Goal: Task Accomplishment & Management: Use online tool/utility

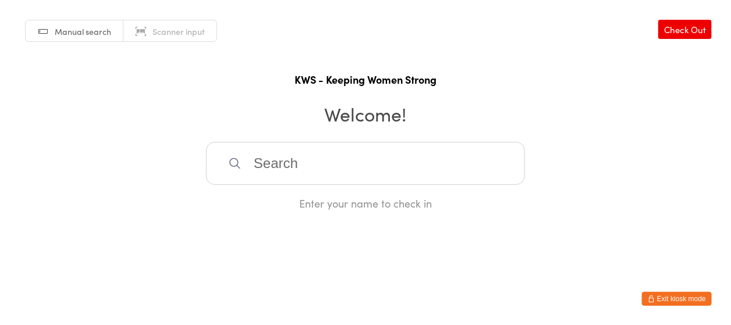
click at [248, 163] on input "search" at bounding box center [365, 163] width 319 height 43
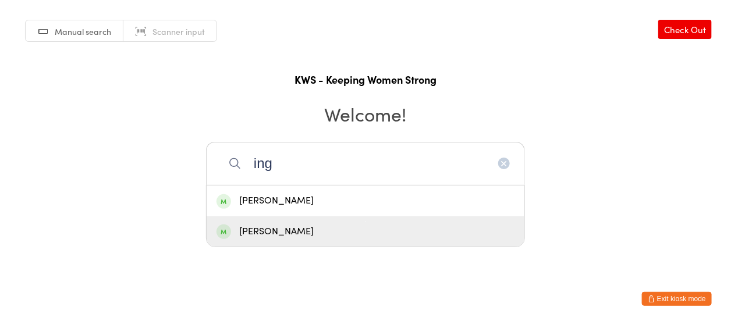
type input "ing"
drag, startPoint x: 298, startPoint y: 229, endPoint x: 321, endPoint y: 234, distance: 23.7
click at [298, 229] on div "[PERSON_NAME]" at bounding box center [365, 232] width 298 height 16
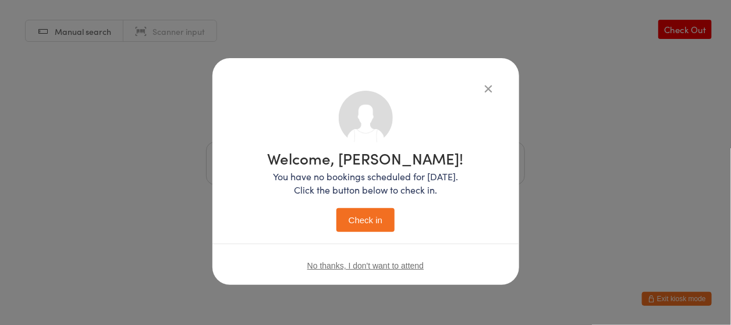
click at [378, 226] on button "Check in" at bounding box center [365, 220] width 58 height 24
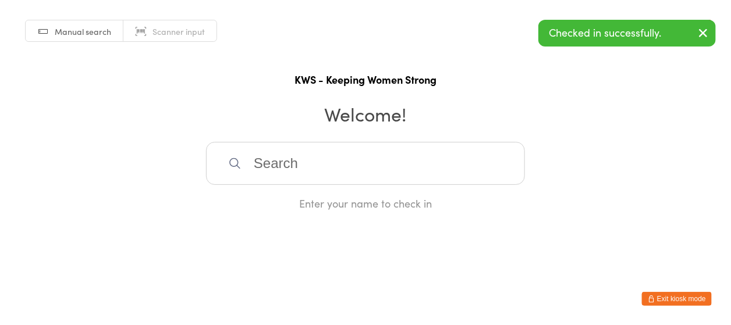
click at [287, 159] on input "search" at bounding box center [365, 163] width 319 height 43
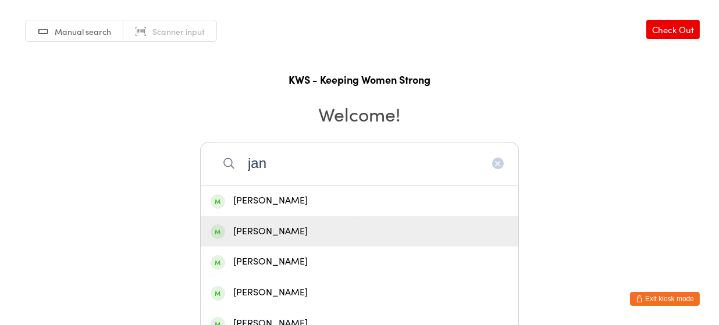
type input "jan"
click at [263, 226] on div "[PERSON_NAME]" at bounding box center [360, 232] width 298 height 16
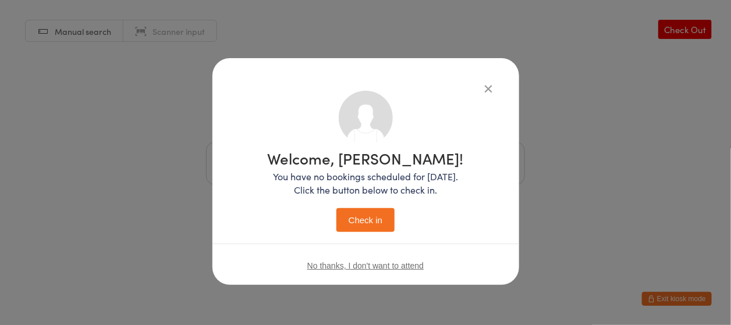
click at [366, 217] on button "Check in" at bounding box center [365, 220] width 58 height 24
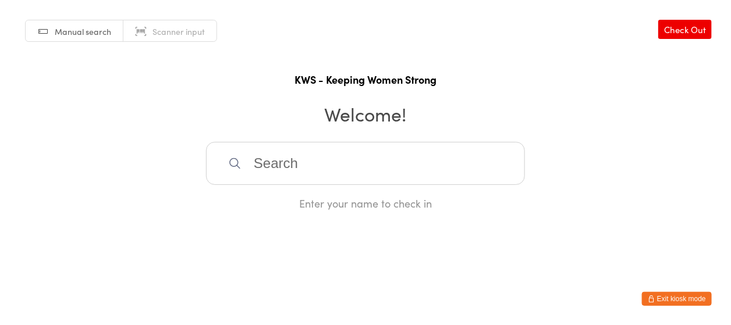
click at [261, 166] on input "search" at bounding box center [365, 163] width 319 height 43
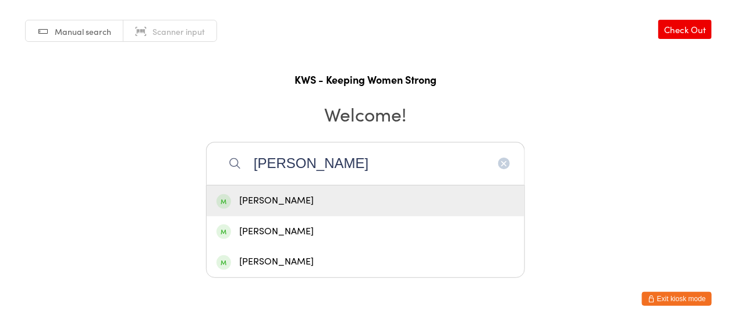
type input "[PERSON_NAME]"
click at [275, 203] on div "[PERSON_NAME]" at bounding box center [365, 201] width 298 height 16
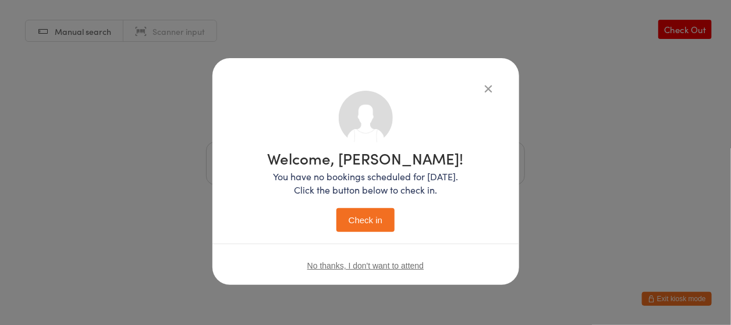
click at [352, 219] on button "Check in" at bounding box center [365, 220] width 58 height 24
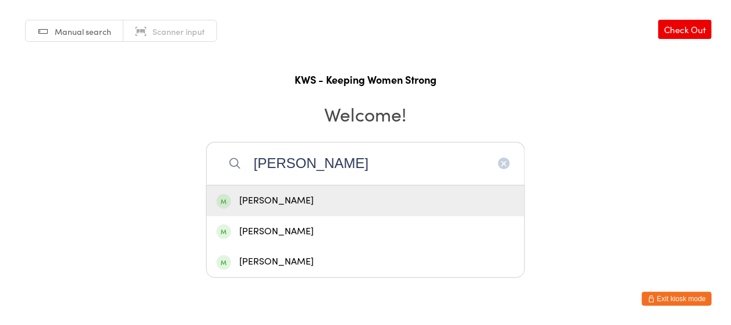
type input "[PERSON_NAME]"
click at [225, 202] on span at bounding box center [223, 201] width 15 height 15
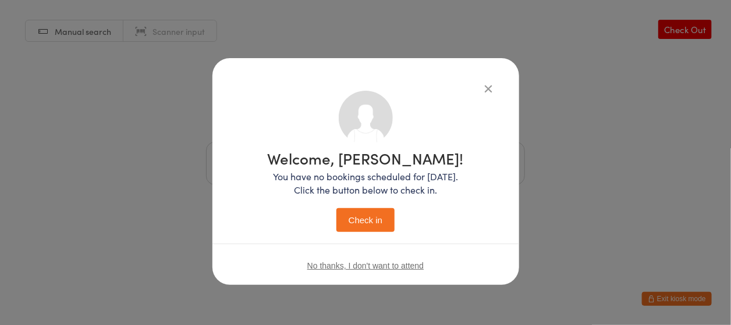
click at [368, 220] on button "Check in" at bounding box center [365, 220] width 58 height 24
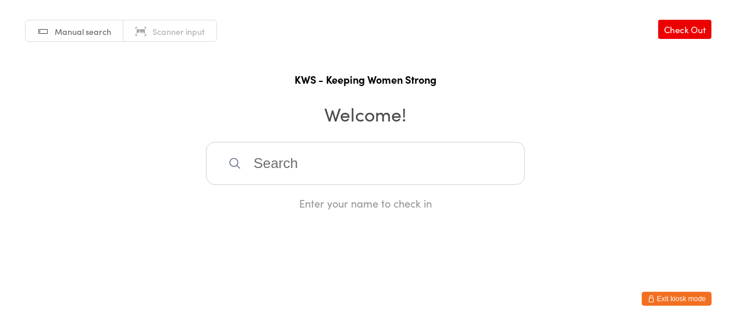
click at [304, 173] on input "search" at bounding box center [365, 163] width 319 height 43
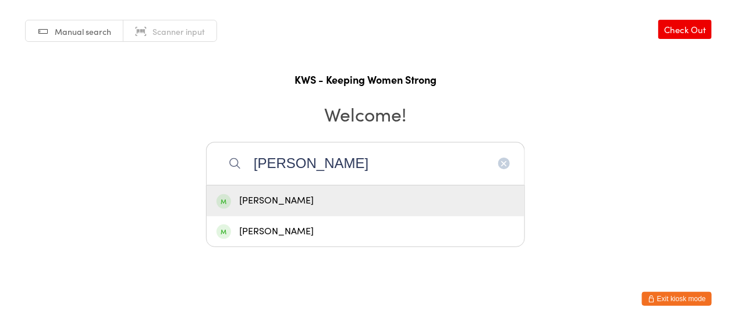
type input "[PERSON_NAME]"
click at [276, 200] on div "[PERSON_NAME]" at bounding box center [365, 201] width 298 height 16
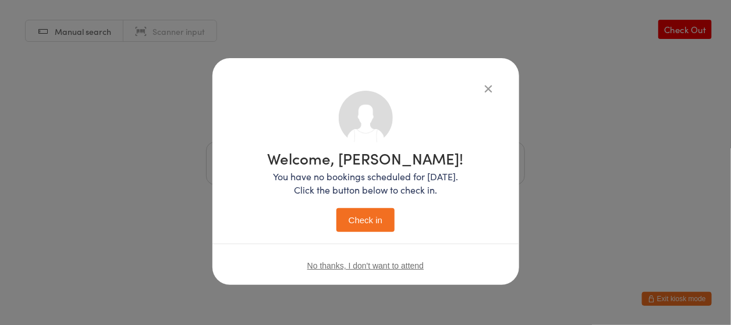
click at [371, 218] on button "Check in" at bounding box center [365, 220] width 58 height 24
